Goal: Information Seeking & Learning: Learn about a topic

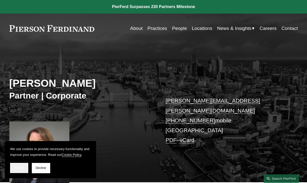
click at [23, 170] on span "Accept" at bounding box center [19, 169] width 10 height 4
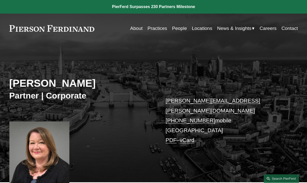
click at [138, 29] on link "About" at bounding box center [136, 29] width 12 height 10
